Goal: Task Accomplishment & Management: Use online tool/utility

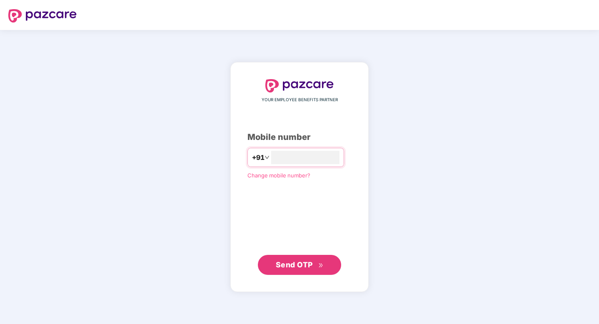
type input "**********"
click at [308, 263] on span "Send OTP" at bounding box center [294, 265] width 37 height 9
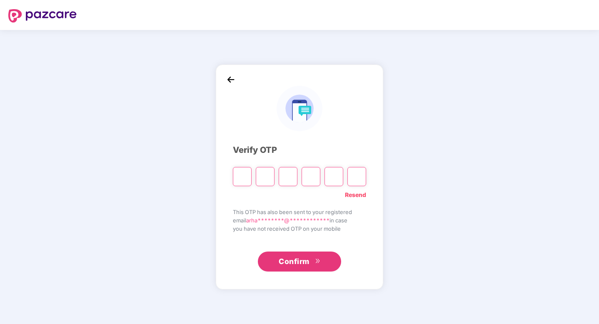
type input "*"
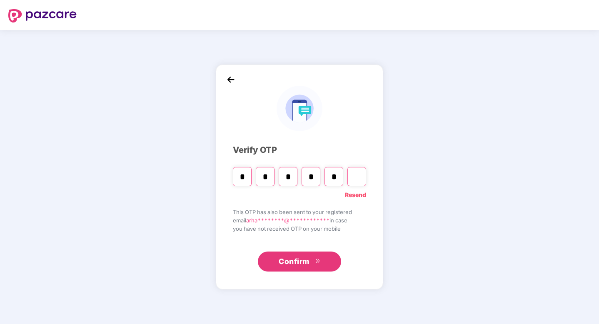
type input "*"
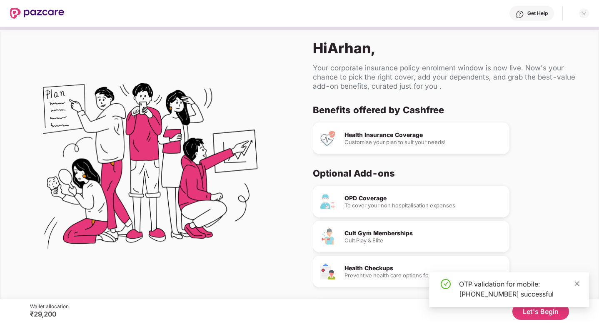
click at [577, 285] on icon "close" at bounding box center [577, 284] width 6 height 6
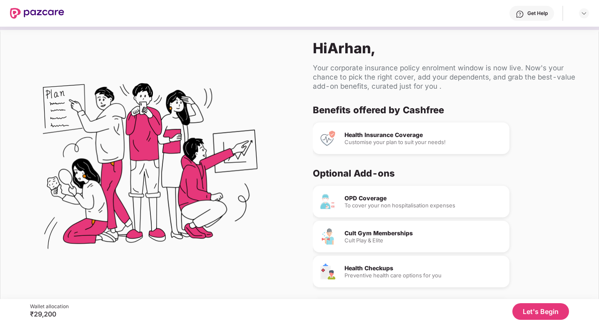
click at [542, 309] on button "Let's Begin" at bounding box center [541, 311] width 57 height 17
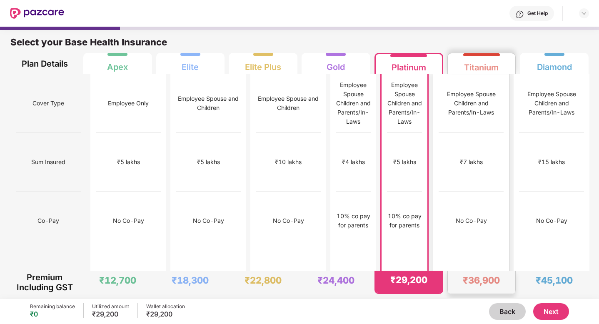
click at [473, 194] on div "No Co-Pay" at bounding box center [471, 221] width 65 height 59
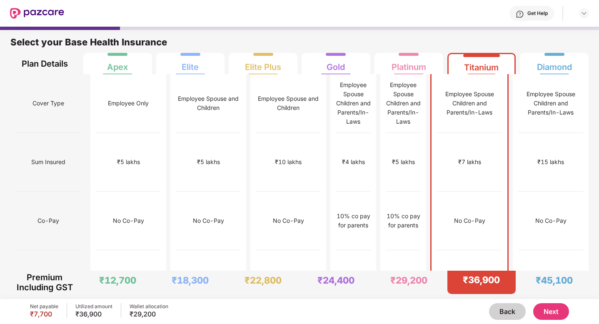
click at [555, 316] on button "Next" at bounding box center [552, 311] width 36 height 17
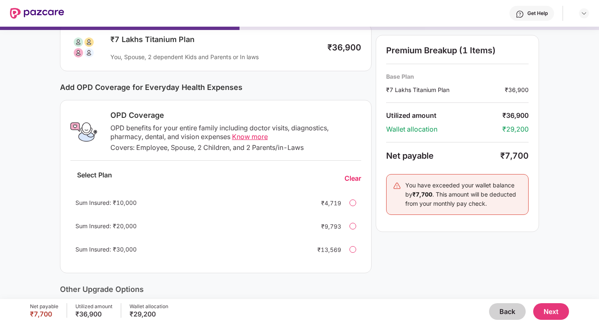
scroll to position [196, 0]
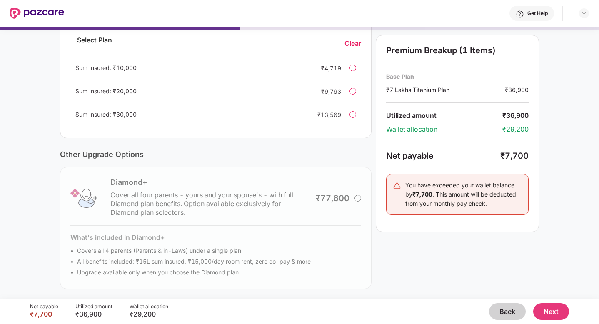
click at [558, 310] on button "Next" at bounding box center [552, 311] width 36 height 17
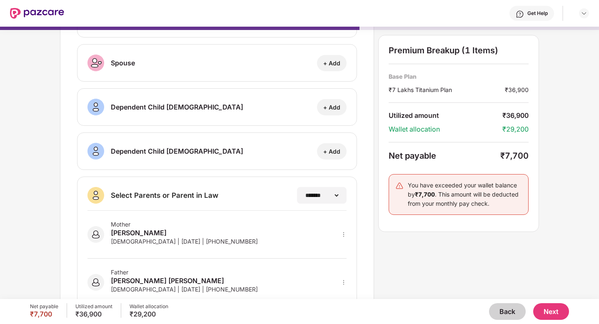
scroll to position [0, 0]
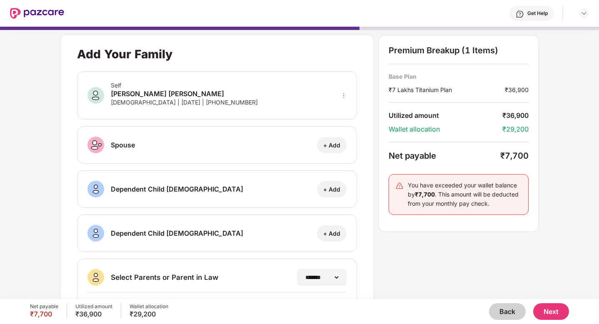
click at [552, 313] on button "Next" at bounding box center [552, 311] width 36 height 17
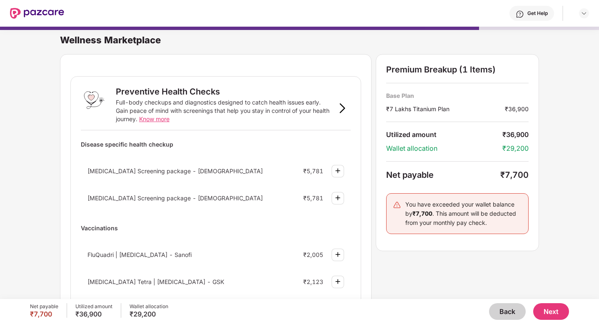
click at [554, 314] on button "Next" at bounding box center [552, 311] width 36 height 17
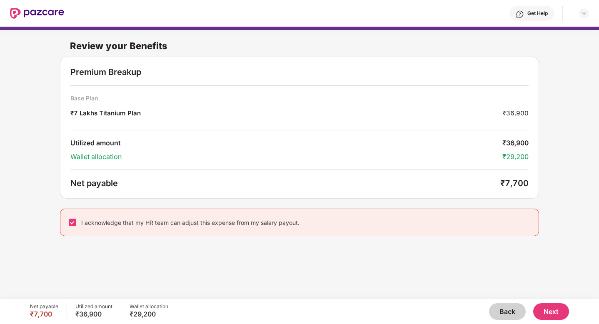
click at [550, 310] on button "Next" at bounding box center [552, 311] width 36 height 17
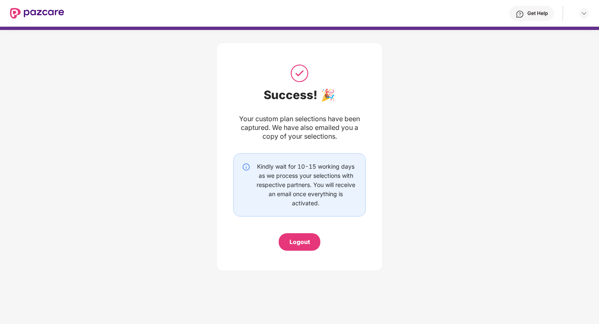
click at [298, 240] on div "Logout" at bounding box center [300, 242] width 20 height 9
